Goal: Task Accomplishment & Management: Manage account settings

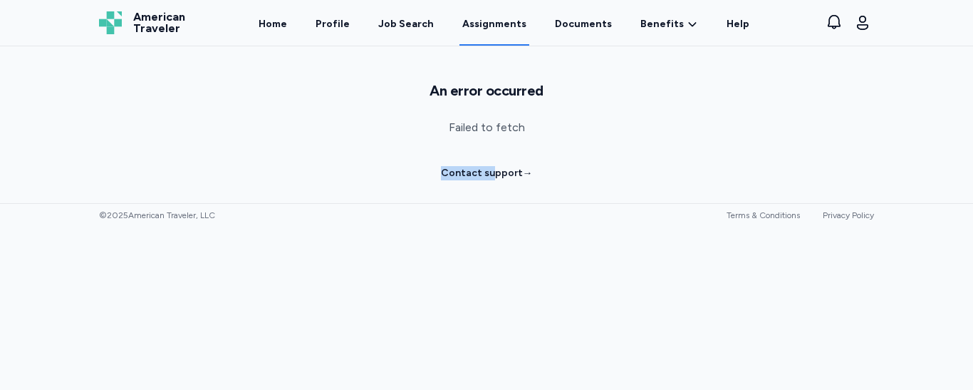
drag, startPoint x: 0, startPoint y: 0, endPoint x: 447, endPoint y: 197, distance: 488.7
click at [447, 197] on div "An error occurred Failed to fetch Contact support →" at bounding box center [486, 124] width 973 height 157
click at [617, 126] on p "Failed to fetch" at bounding box center [487, 128] width 928 height 20
click at [290, 28] on link "Home" at bounding box center [273, 23] width 34 height 44
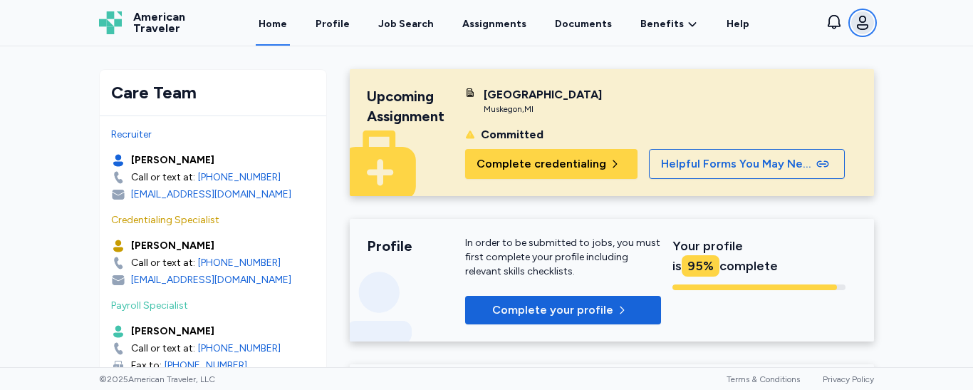
click at [860, 33] on button "Open user menu" at bounding box center [862, 22] width 23 height 23
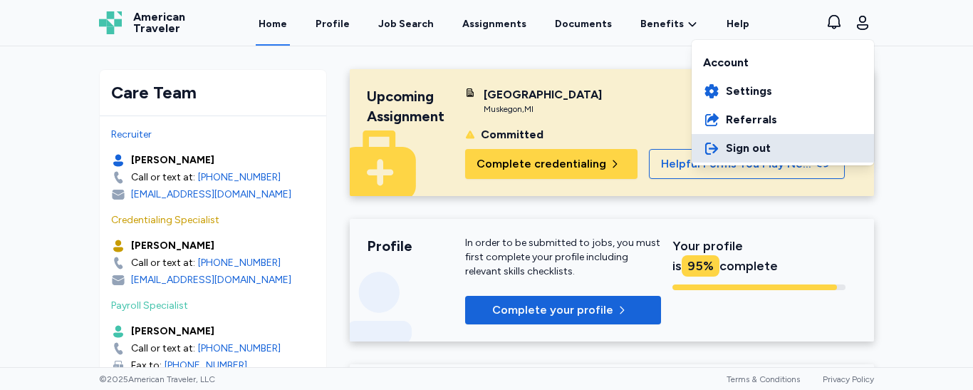
click at [753, 147] on span "Sign out" at bounding box center [748, 148] width 45 height 17
